Goal: Information Seeking & Learning: Learn about a topic

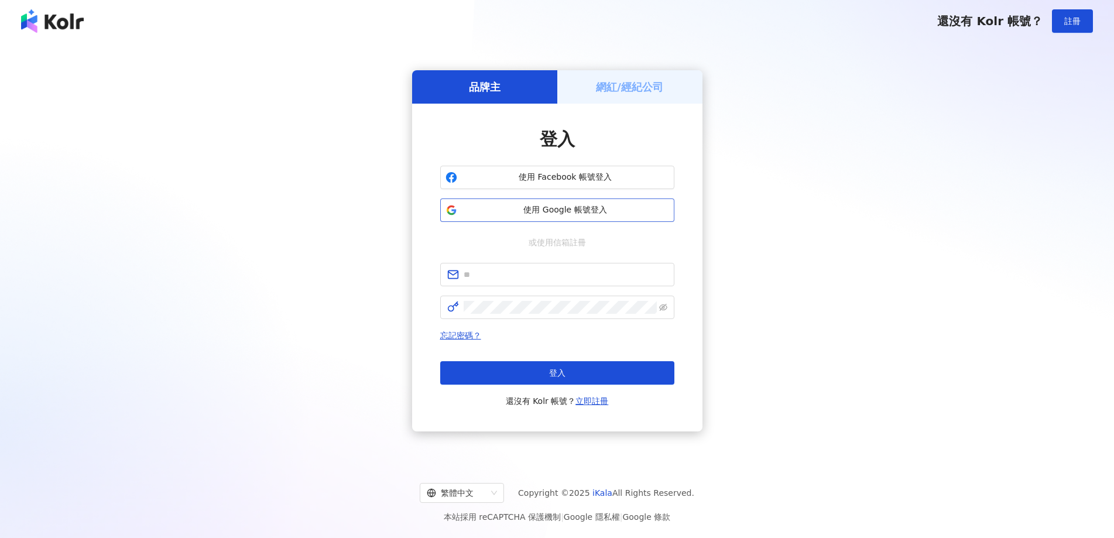
click at [598, 214] on span "使用 Google 帳號登入" at bounding box center [565, 210] width 207 height 12
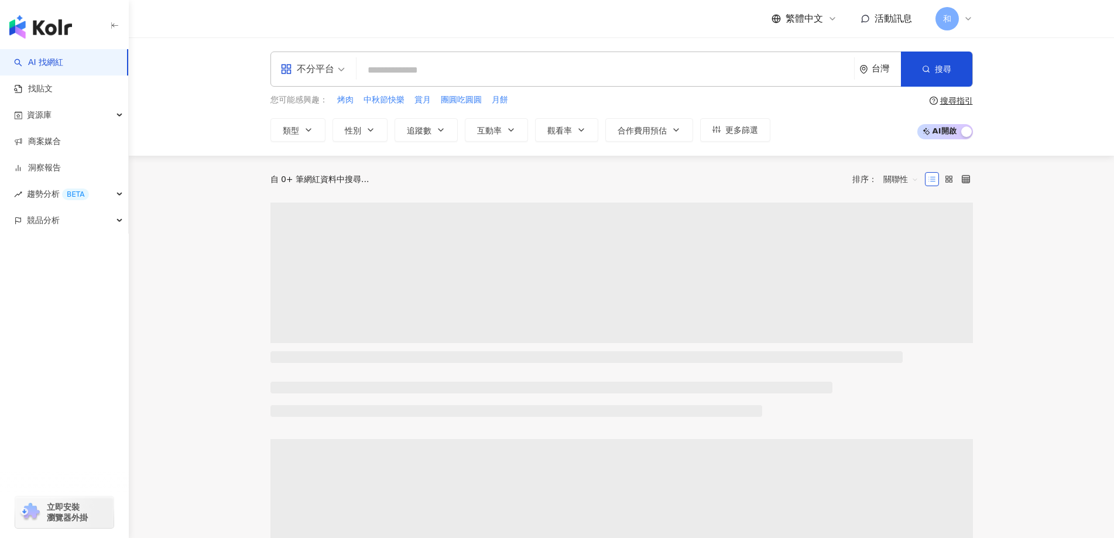
type input "*"
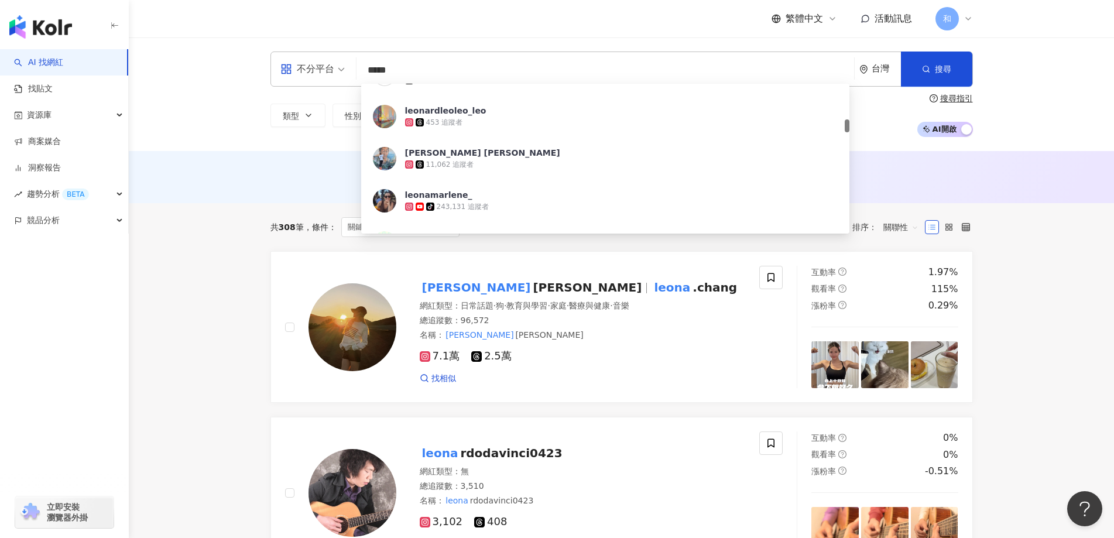
scroll to position [468, 0]
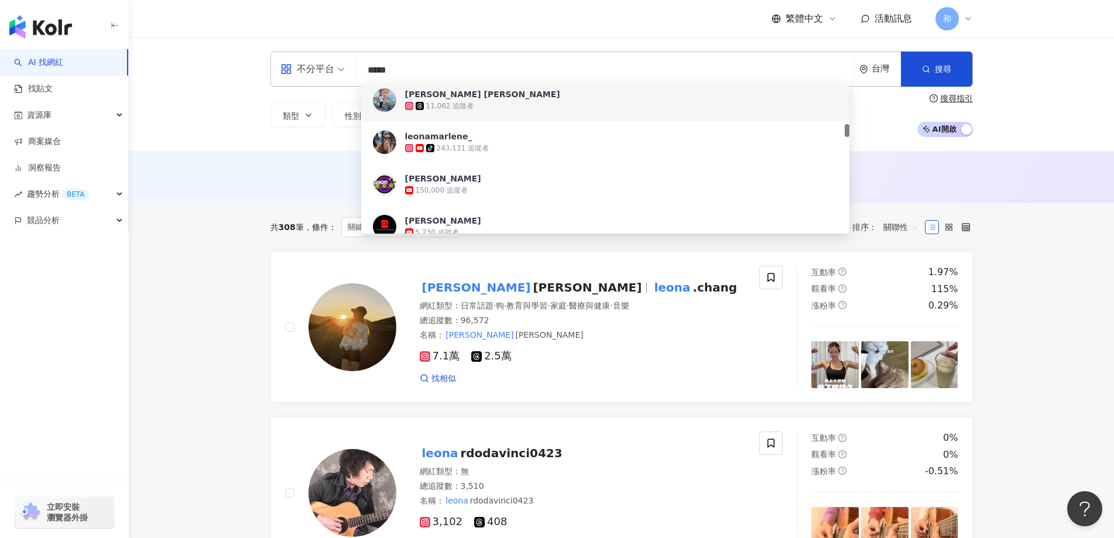
type input "******"
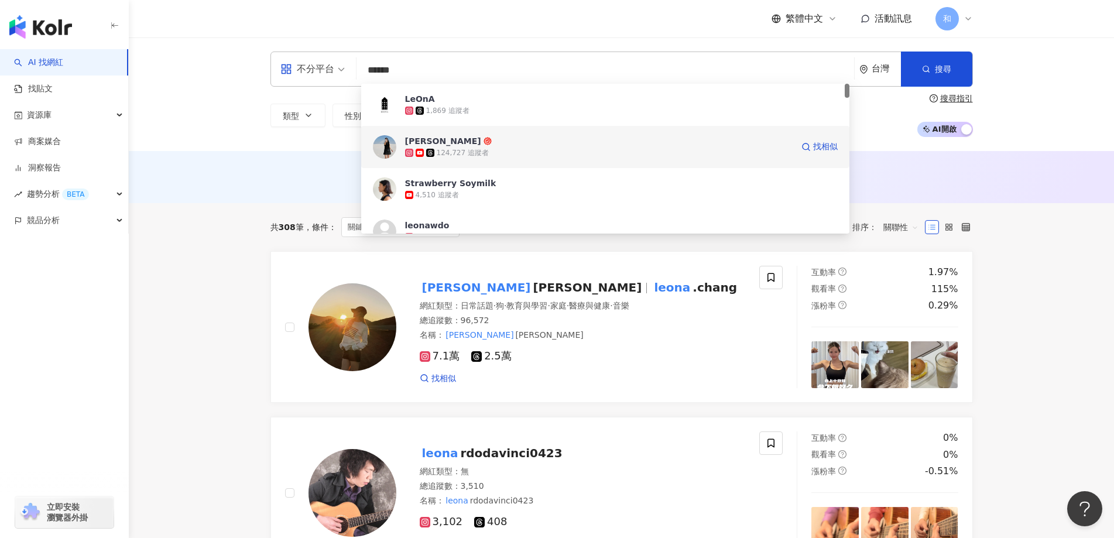
click at [385, 146] on img at bounding box center [384, 146] width 23 height 23
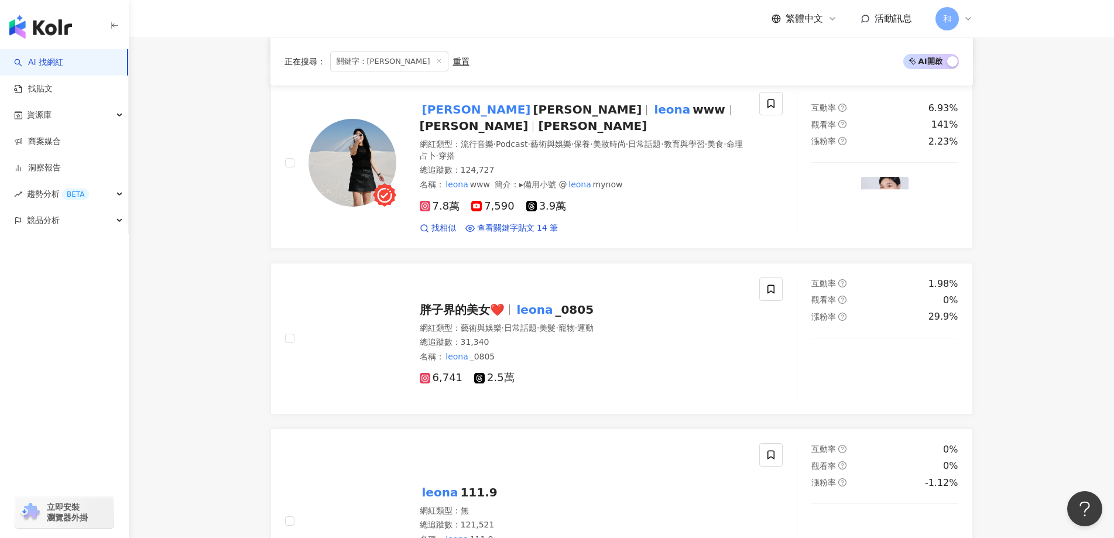
scroll to position [936, 0]
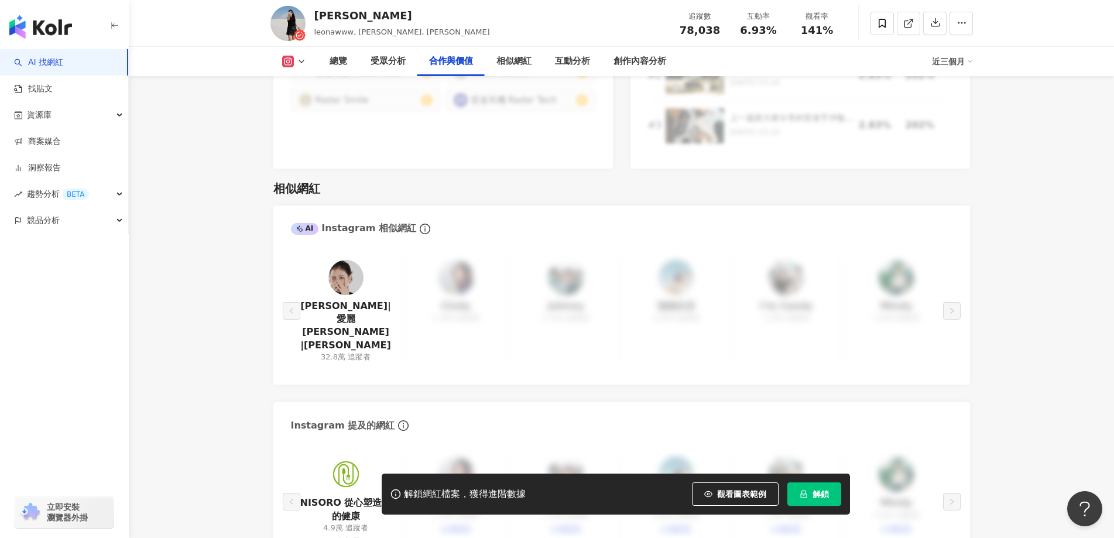
scroll to position [1873, 0]
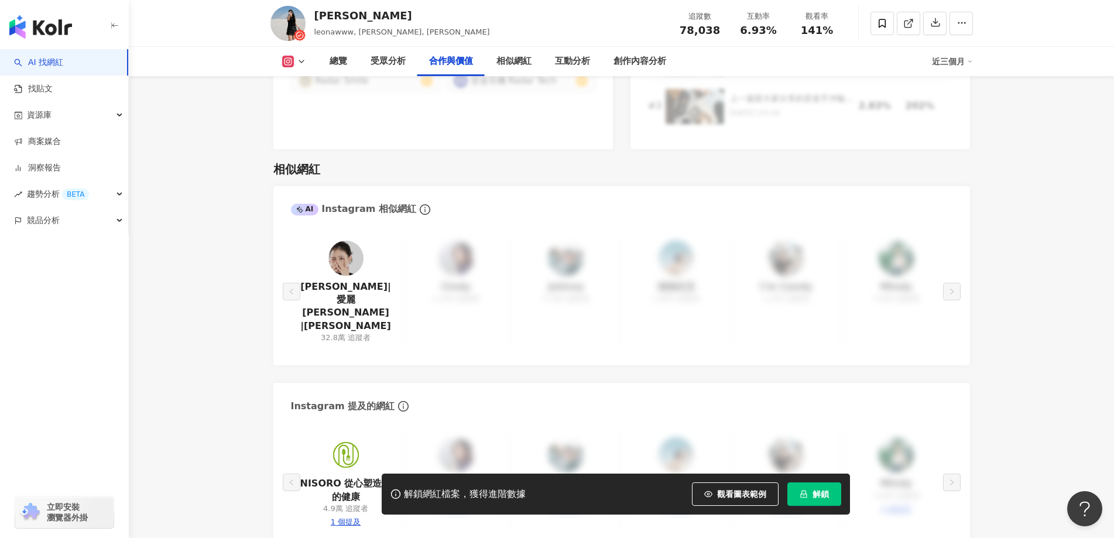
click at [809, 492] on button "解鎖" at bounding box center [814, 493] width 54 height 23
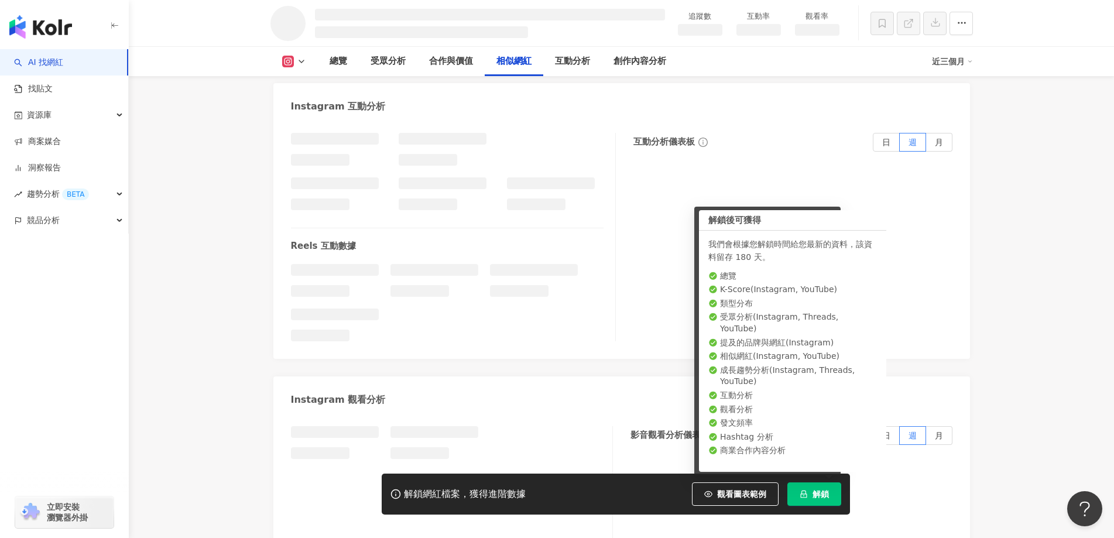
scroll to position [1725, 0]
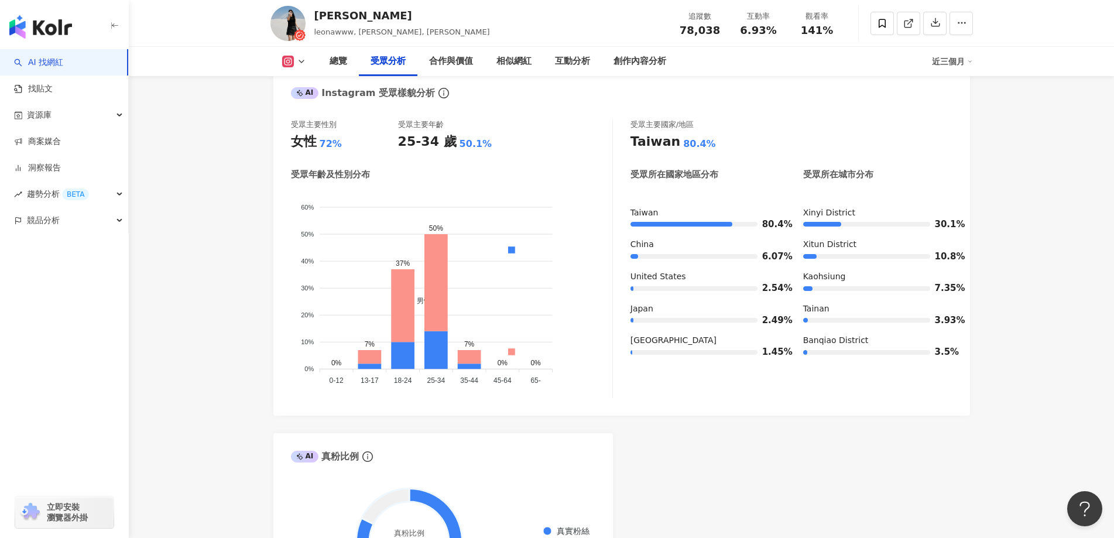
scroll to position [1287, 0]
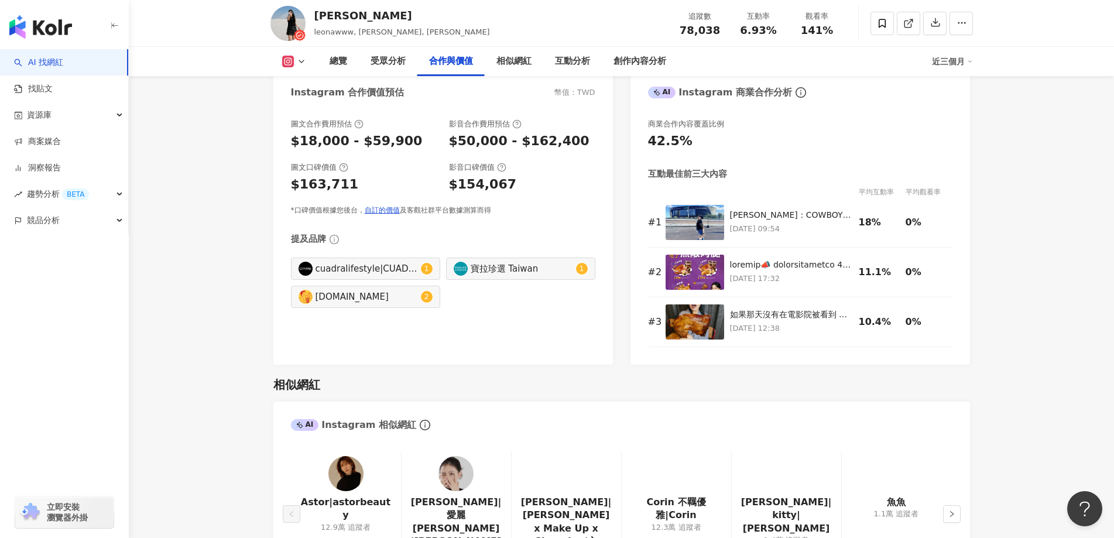
scroll to position [1638, 0]
